Goal: Transaction & Acquisition: Purchase product/service

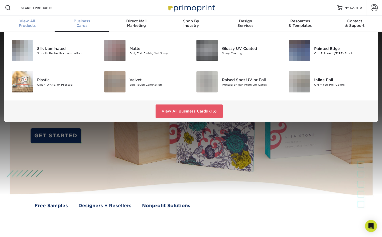
scroll to position [1, 0]
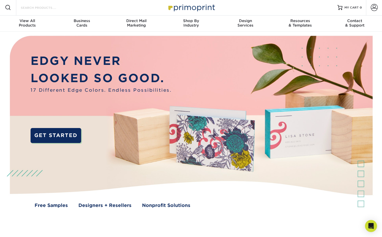
click at [42, 8] on input "Search Products" at bounding box center [44, 8] width 49 height 6
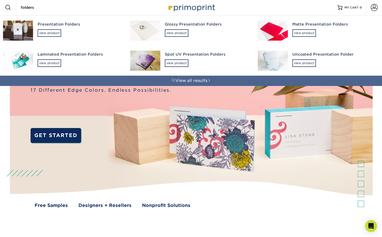
type input "folders"
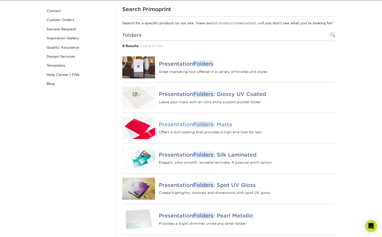
scroll to position [50, 0]
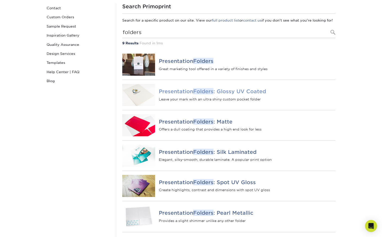
click at [175, 94] on h4 "Presentation Folders : Glossy UV Coated" at bounding box center [247, 91] width 176 height 6
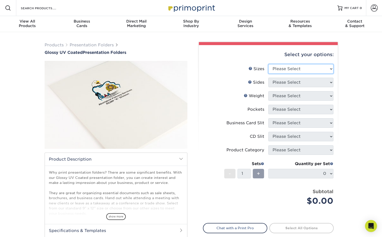
click at [328, 71] on select "Please Select 5.25" x 10.5" 6" x 9" 9" x 12" 9" x 14.5"" at bounding box center [300, 69] width 65 height 10
select select "9.00x12.00"
click at [268, 64] on select "Please Select 5.25" x 10.5" 6" x 9" 9" x 12" 9" x 14.5"" at bounding box center [300, 69] width 65 height 10
click at [328, 81] on select "Please Select Print Both Sides Print Front Only" at bounding box center [300, 83] width 65 height 10
select select "32d3c223-f82c-492b-b915-ba065a00862f"
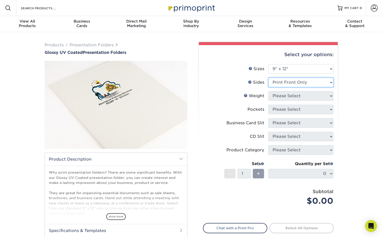
click at [268, 78] on select "Please Select Print Both Sides Print Front Only" at bounding box center [300, 83] width 65 height 10
click at [329, 95] on select "Please Select 14PT 16PT" at bounding box center [300, 96] width 65 height 10
select select "16PT"
click at [268, 91] on select "Please Select 14PT 16PT" at bounding box center [300, 96] width 65 height 10
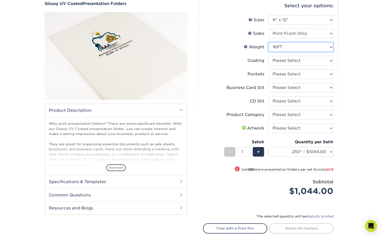
scroll to position [50, 0]
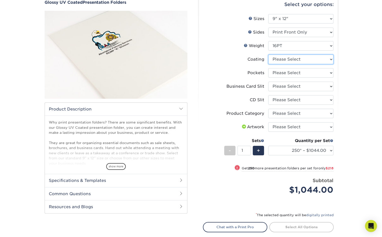
click at [326, 58] on select at bounding box center [300, 60] width 65 height 10
select select "ae367451-b2b8-45df-a344-0f05b6a12993"
click at [268, 55] on select at bounding box center [300, 60] width 65 height 10
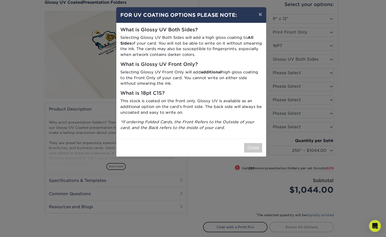
click at [163, 101] on p "This stock is coated on the front only. Glossy UV is available as an additional…" at bounding box center [191, 106] width 142 height 17
click at [259, 14] on button "×" at bounding box center [260, 14] width 12 height 14
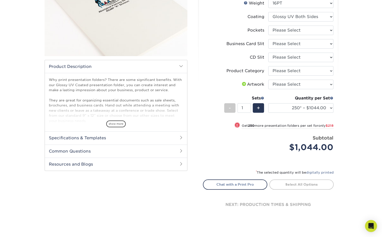
scroll to position [100, 0]
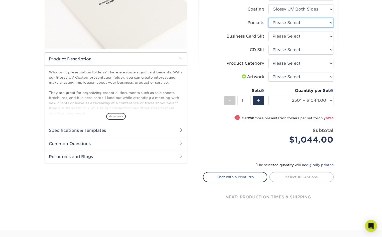
click at [330, 24] on select "Please Select 1 Pocket on the Left (Front) Side 1 Pocket on the Right (Back) Si…" at bounding box center [300, 23] width 65 height 10
select select "e8427203-e3c7-4640-a4e8-bae00c228d98"
click at [268, 18] on select "Please Select 1 Pocket on the Left (Front) Side 1 Pocket on the Right (Back) Si…" at bounding box center [300, 23] width 65 height 10
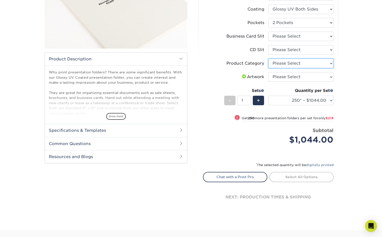
click at [329, 63] on select "Please Select Presentation Folders" at bounding box center [300, 64] width 65 height 10
select select "57f7a581-ec4a-49d7-930d-eb044a1d12ac"
click at [268, 59] on select "Please Select Presentation Folders" at bounding box center [300, 64] width 65 height 10
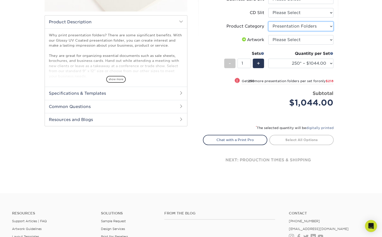
scroll to position [150, 0]
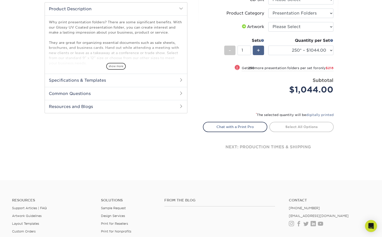
click at [258, 51] on span "+" at bounding box center [258, 51] width 3 height 8
type input "2"
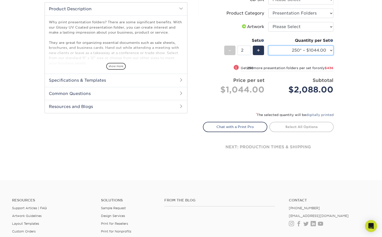
click at [329, 49] on select "250* – $1044.00 500 – $1262.00 1000 – $1561.00 2500 – $2752.00 5000 – $4289.00 …" at bounding box center [300, 51] width 65 height 10
select select "500 – $1262.00"
click at [268, 46] on select "250* – $1044.00 500 – $1262.00 1000 – $1561.00 2500 – $2752.00 5000 – $4289.00 …" at bounding box center [300, 51] width 65 height 10
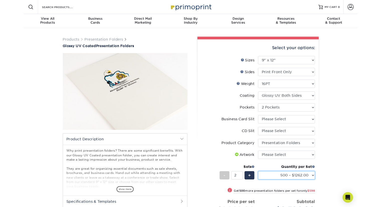
scroll to position [0, 0]
